Goal: Task Accomplishment & Management: Complete application form

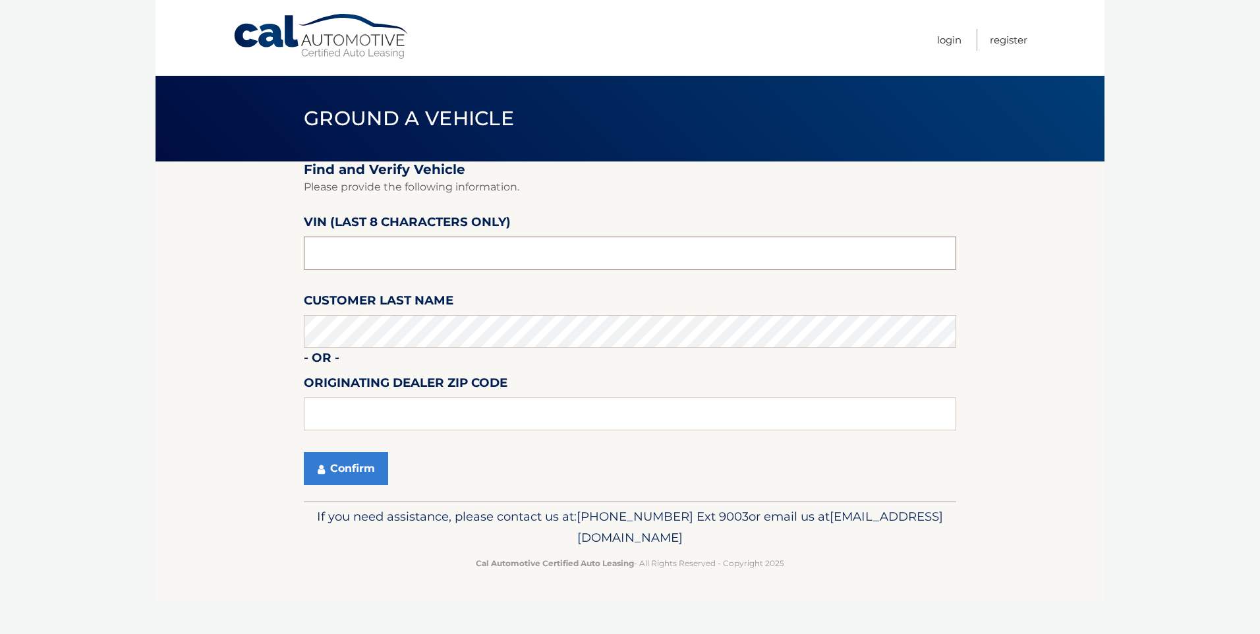
click at [388, 254] on input "text" at bounding box center [630, 253] width 653 height 33
type input "617217**"
click at [345, 471] on button "Confirm" at bounding box center [346, 468] width 84 height 33
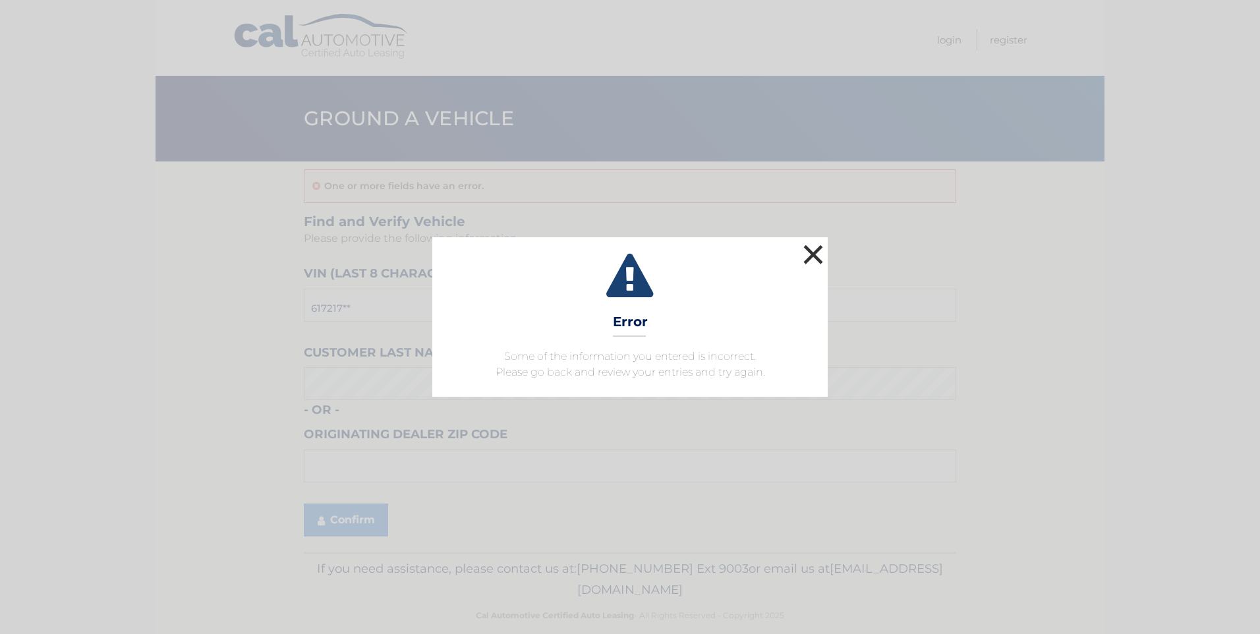
click at [813, 255] on button "×" at bounding box center [813, 254] width 26 height 26
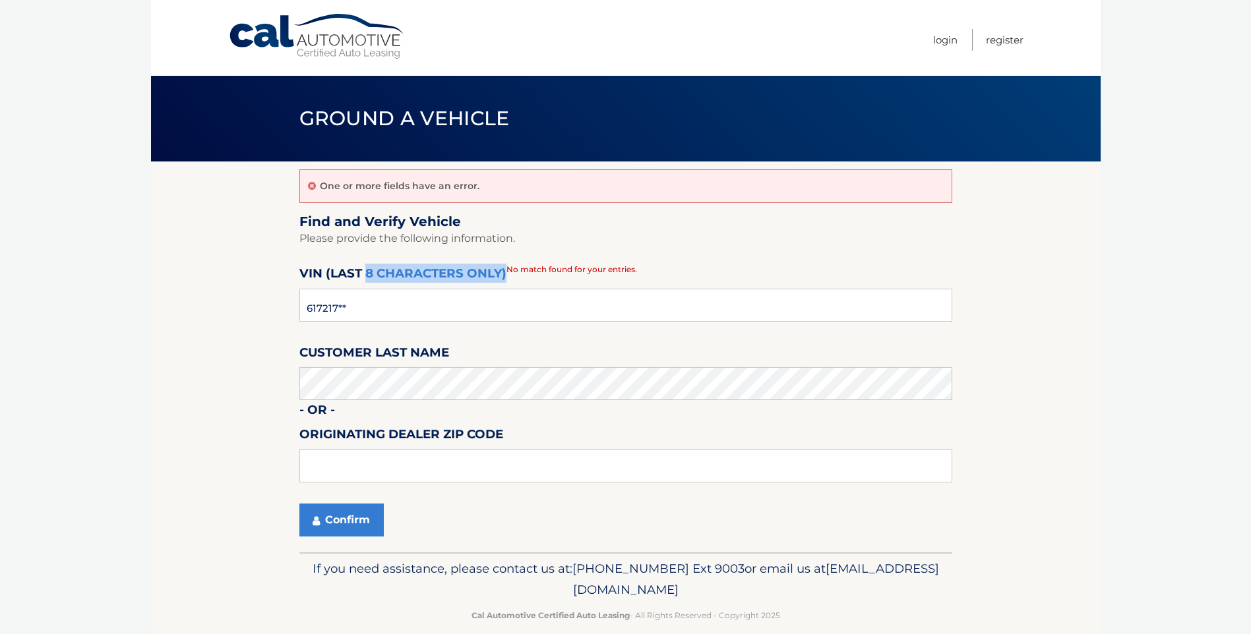
drag, startPoint x: 366, startPoint y: 287, endPoint x: 363, endPoint y: 295, distance: 8.3
click at [364, 275] on div "VIN (last 8 characters only) 617217** No match found for your entries." at bounding box center [625, 269] width 653 height 11
click at [354, 316] on input "617217**" at bounding box center [625, 305] width 653 height 33
type input "6*******"
click at [354, 314] on input "text" at bounding box center [625, 305] width 653 height 33
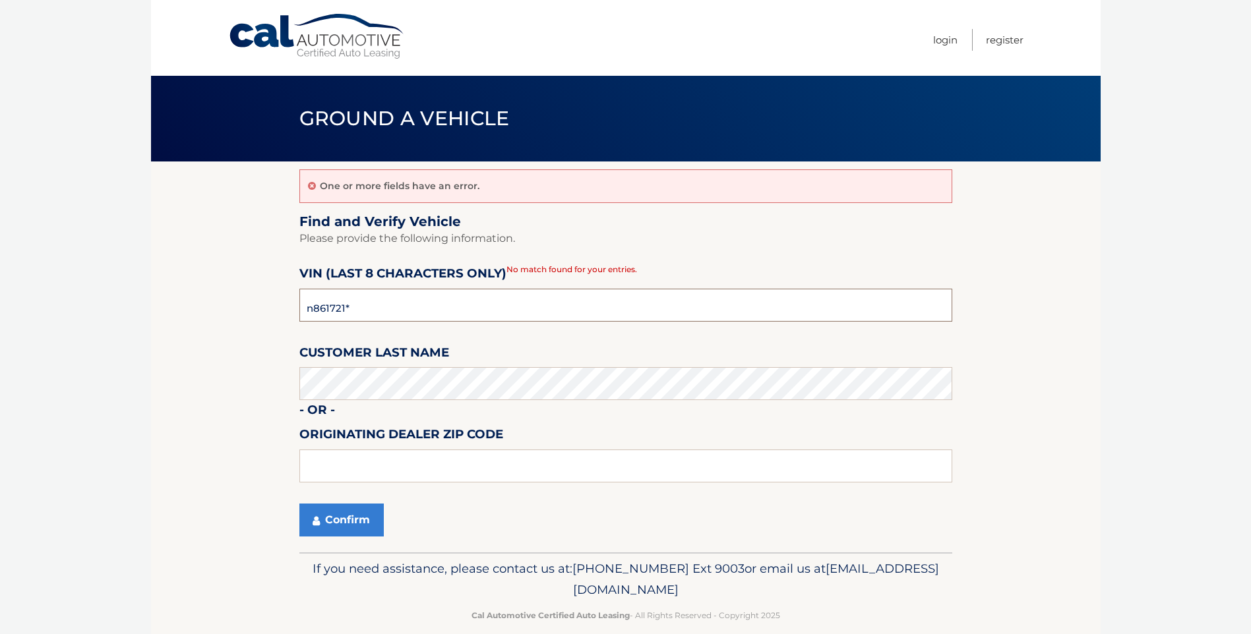
type input "n8617217"
click at [340, 517] on button "Confirm" at bounding box center [341, 520] width 84 height 33
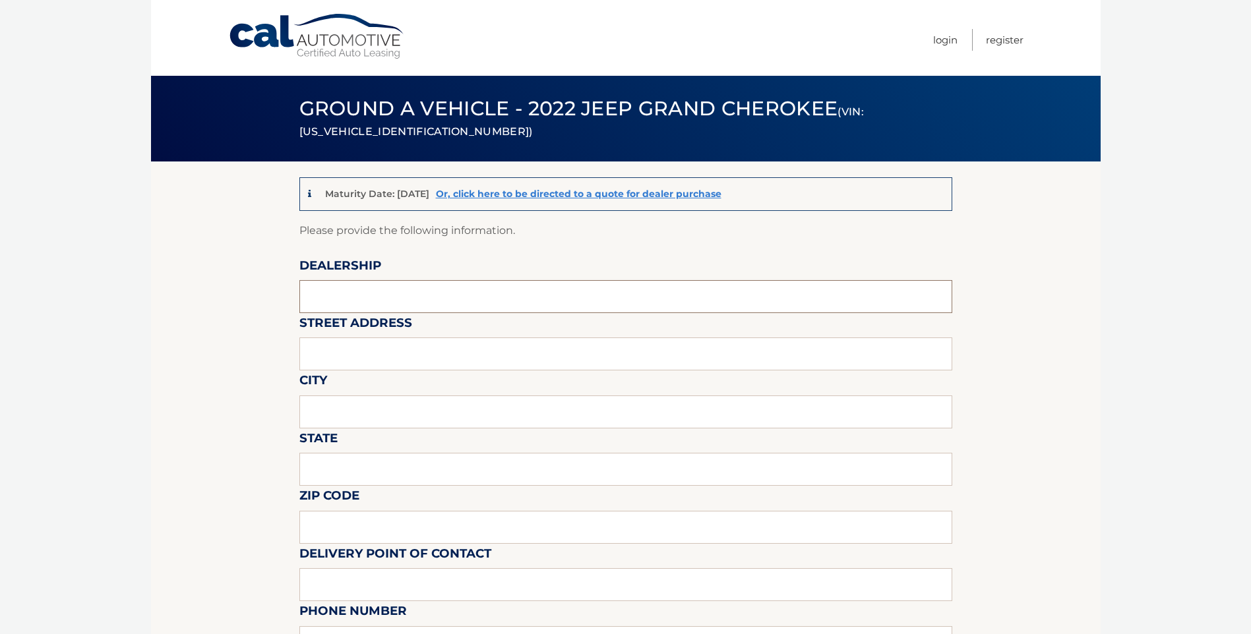
click at [363, 291] on input "text" at bounding box center [625, 296] width 653 height 33
type input "buhler jeep"
type input "3290 highway 35"
type input "hazlet"
type input "NJ"
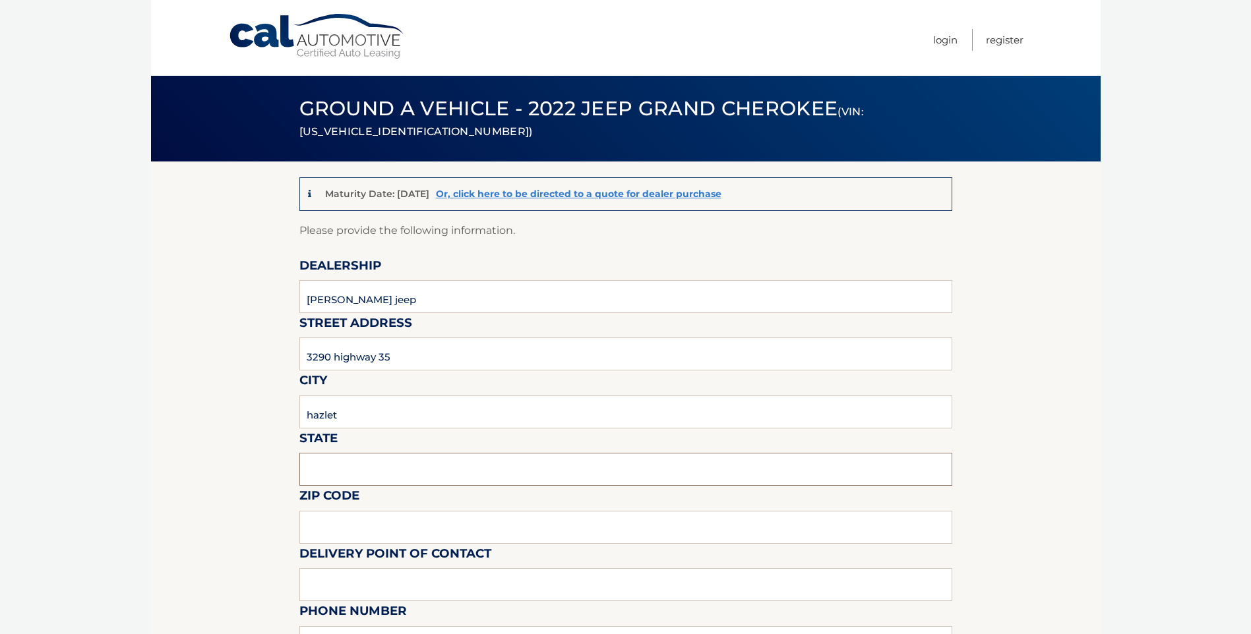
type input "07730"
type input "remsen straub"
type input "7323431734"
type input "remsen@buhlerauto.com"
type input "remsen straub"
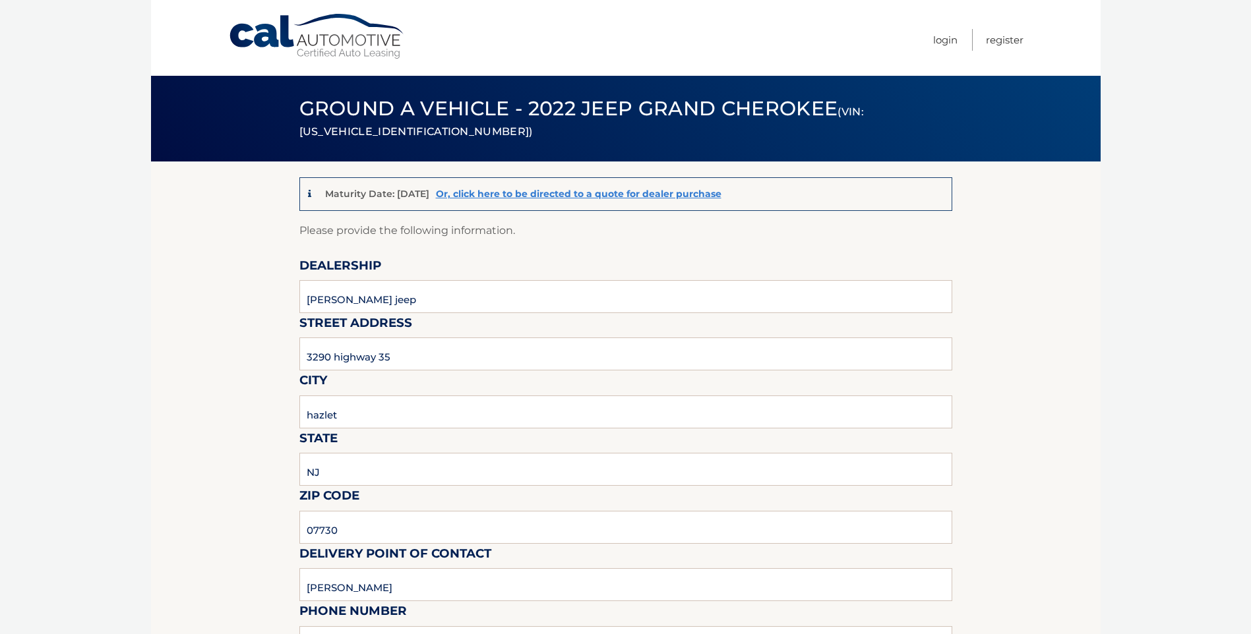
type input "732 2645000"
type input "remsen@buhlerauto.com"
type input "mike pearson"
type input "mike@buhlerauto.com"
type input "call or text 732 343 1734 before pick up for fastest load"
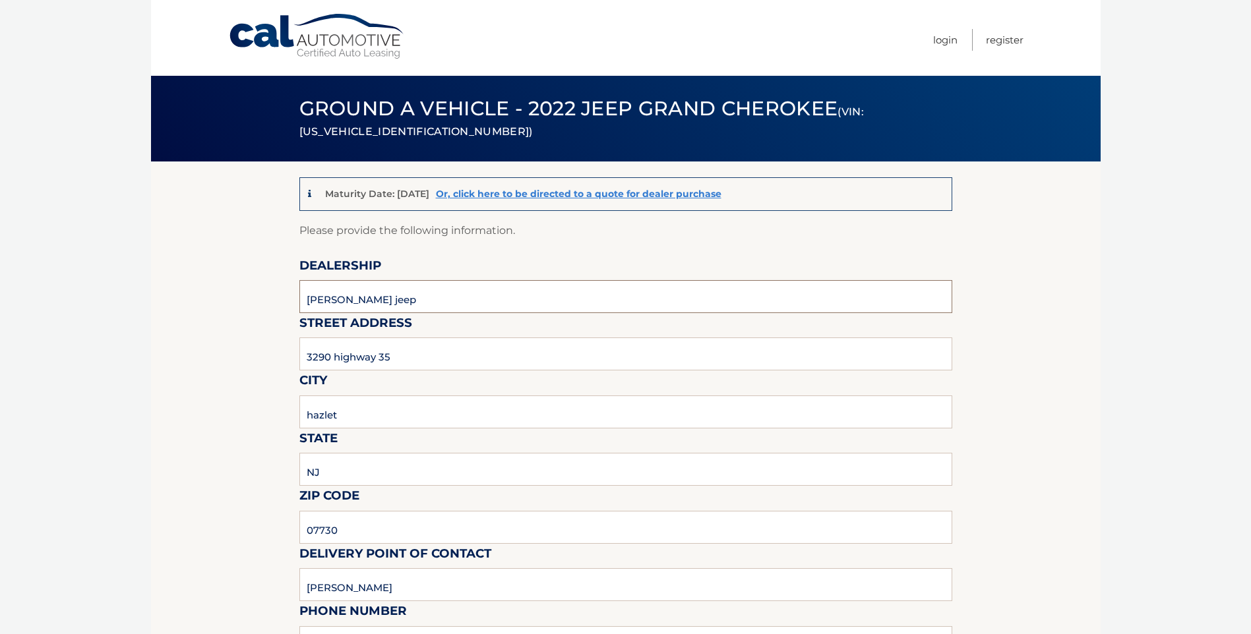
scroll to position [555, 0]
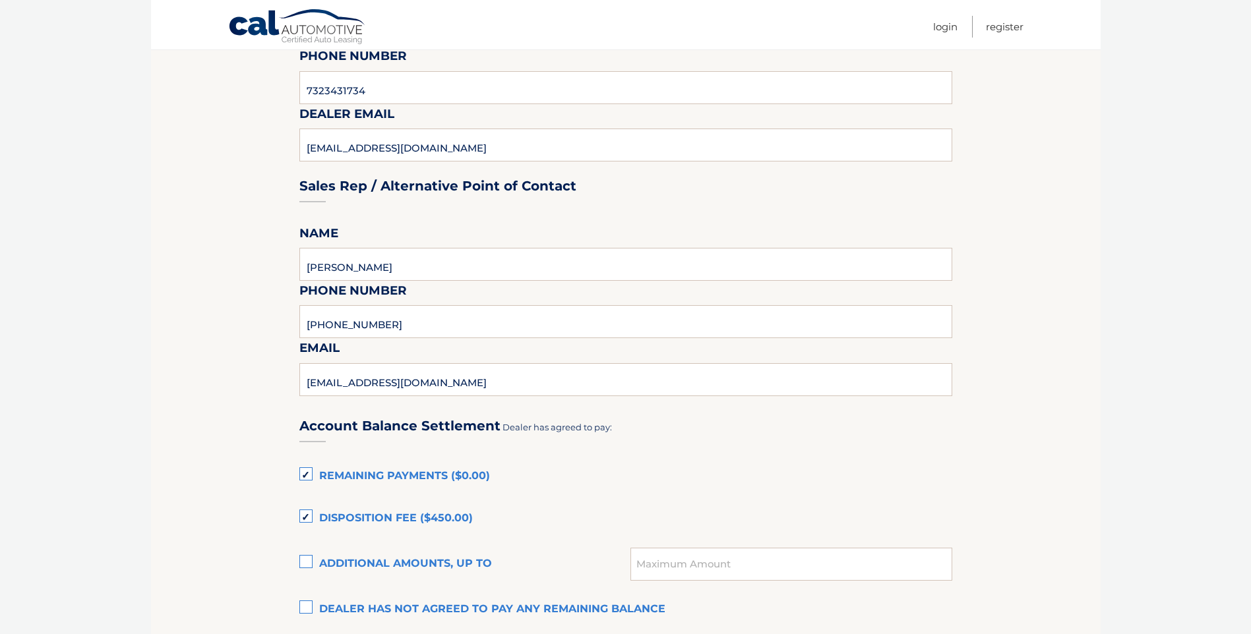
click at [307, 606] on label "Dealer has not agreed to pay any remaining balance" at bounding box center [625, 610] width 653 height 26
click at [0, 0] on input "Dealer has not agreed to pay any remaining balance" at bounding box center [0, 0] width 0 height 0
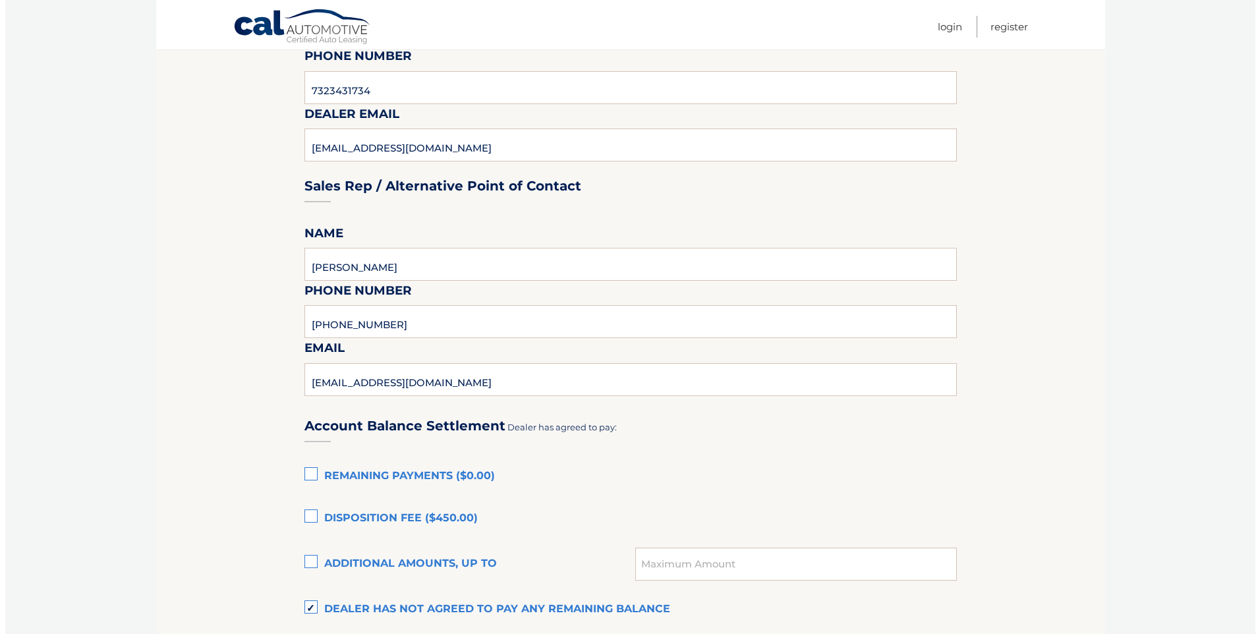
scroll to position [867, 0]
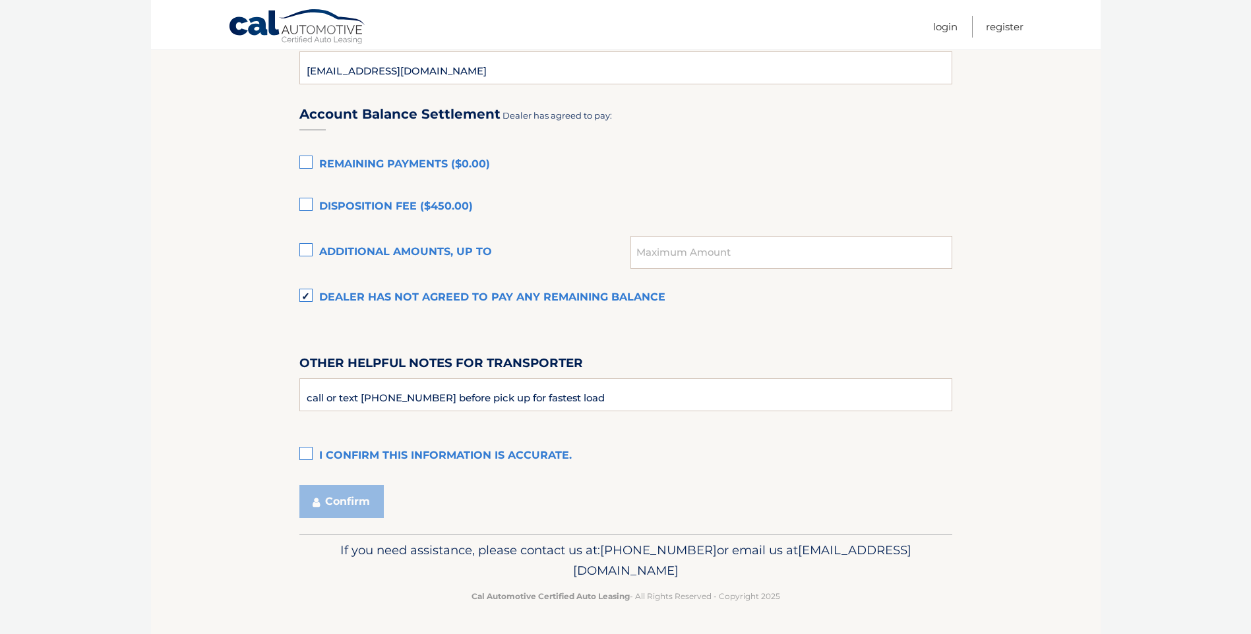
click at [306, 452] on label "I confirm this information is accurate." at bounding box center [625, 456] width 653 height 26
click at [0, 0] on input "I confirm this information is accurate." at bounding box center [0, 0] width 0 height 0
click at [339, 500] on button "Confirm" at bounding box center [341, 501] width 84 height 33
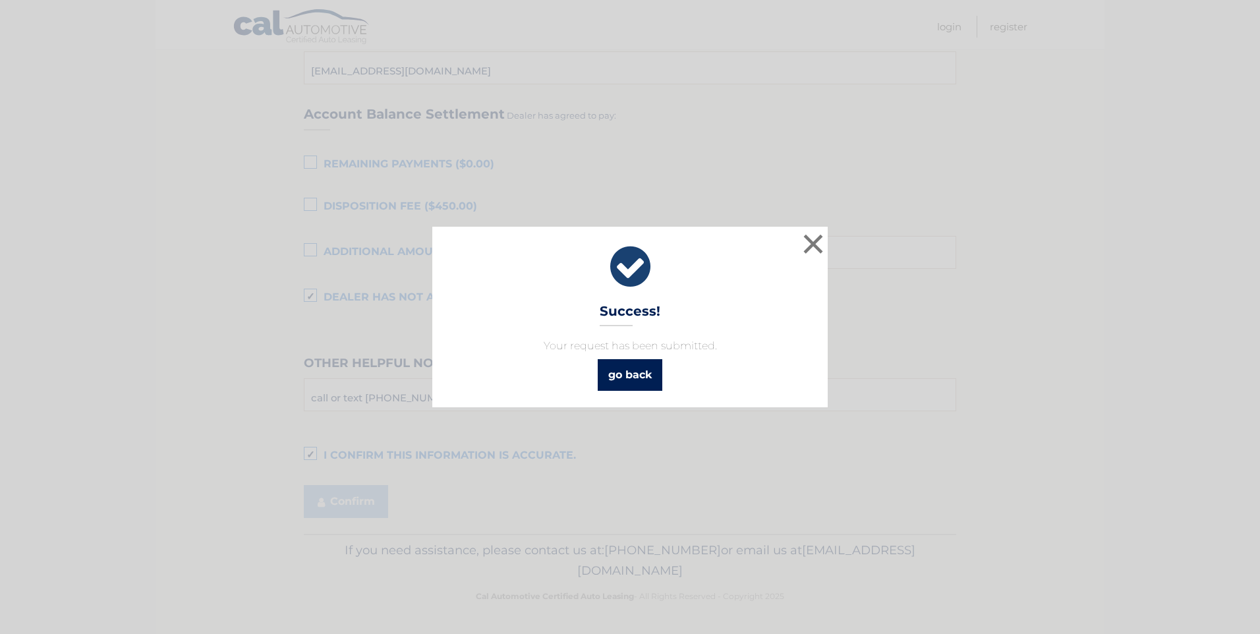
click at [628, 376] on link "go back" at bounding box center [630, 375] width 65 height 32
